Goal: Learn about a topic

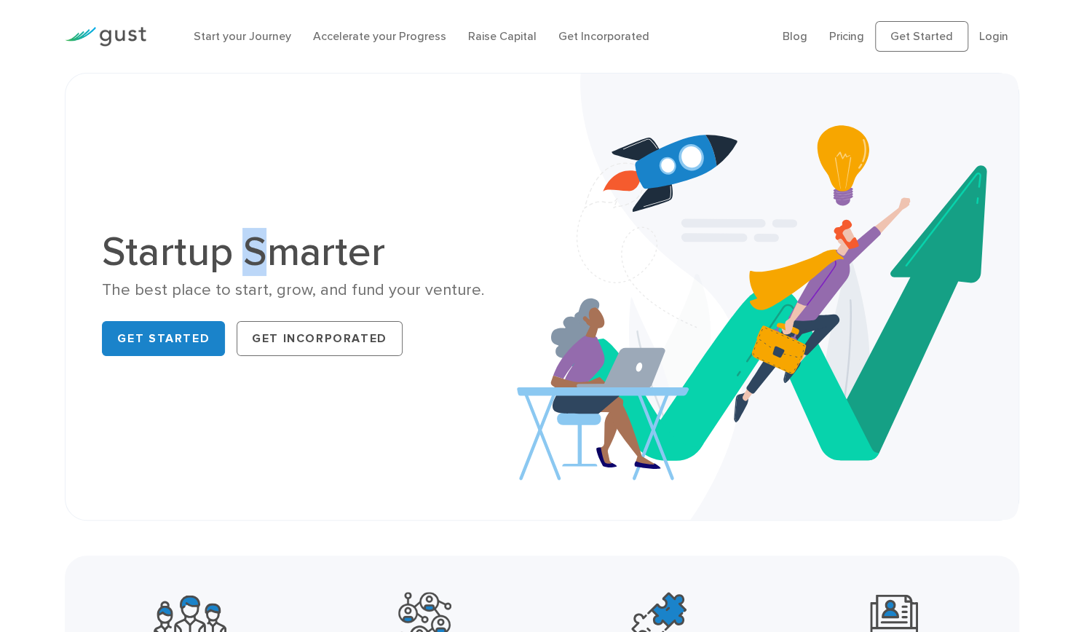
drag, startPoint x: 271, startPoint y: 277, endPoint x: 320, endPoint y: 314, distance: 61.9
click at [320, 272] on h1 "Startup Smarter" at bounding box center [316, 252] width 429 height 41
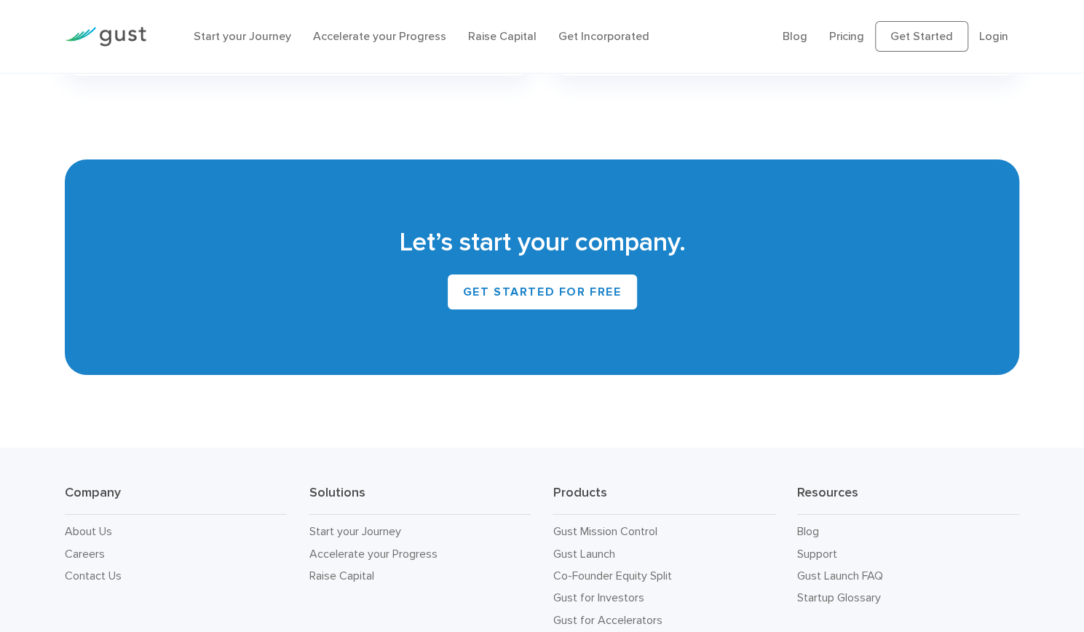
scroll to position [6174, 0]
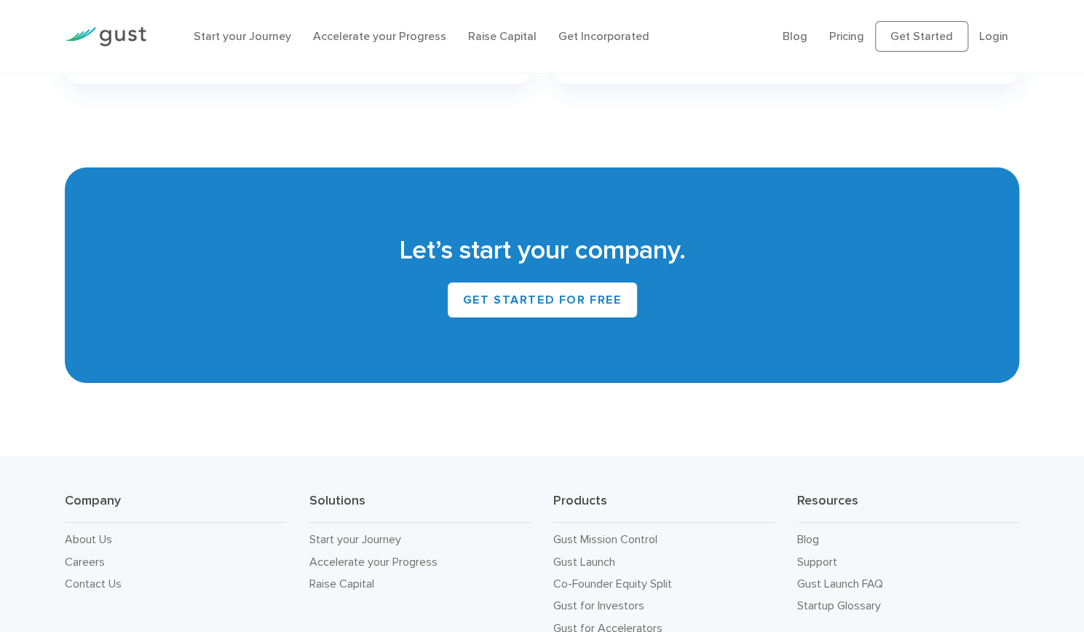
click at [343, 19] on link "LEARN MORE" at bounding box center [306, 1] width 117 height 35
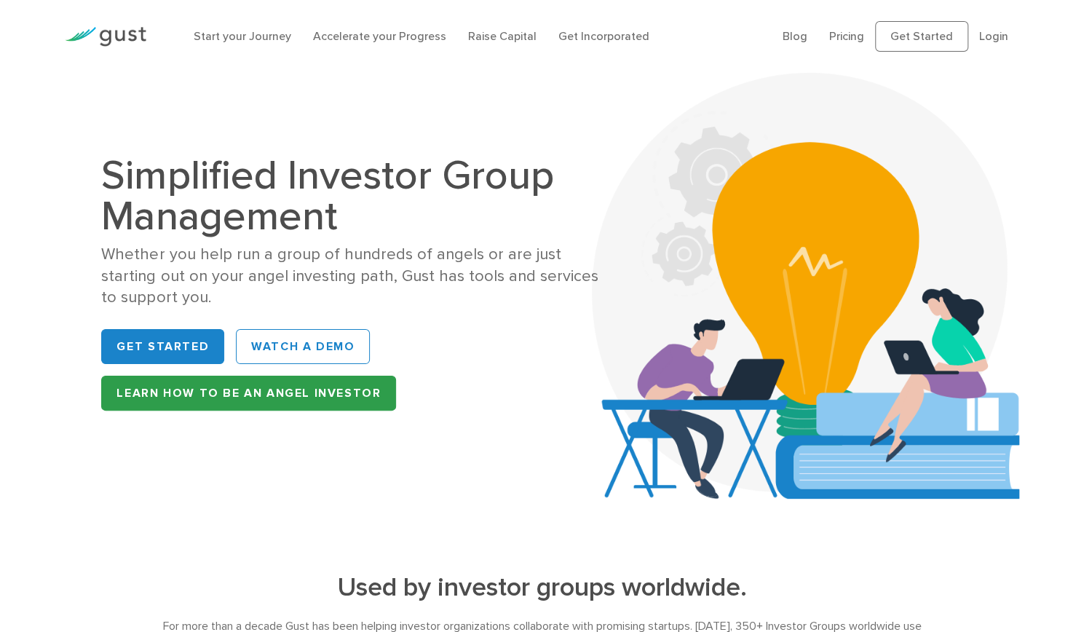
click at [249, 411] on link "Learn How to be an Angel Investor" at bounding box center [248, 393] width 295 height 35
